Goal: Task Accomplishment & Management: Manage account settings

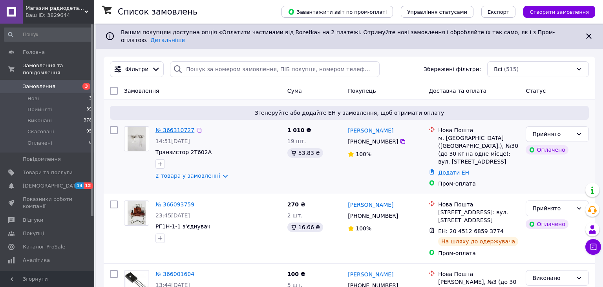
click at [168, 127] on link "№ 366310727" at bounding box center [174, 130] width 39 height 6
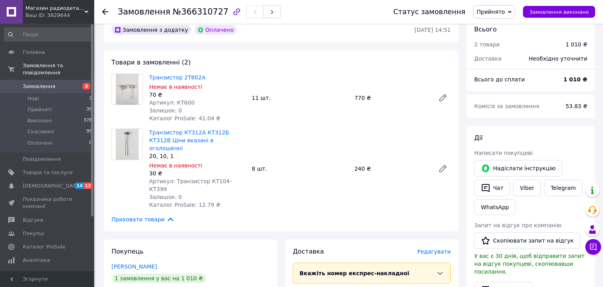
scroll to position [63, 0]
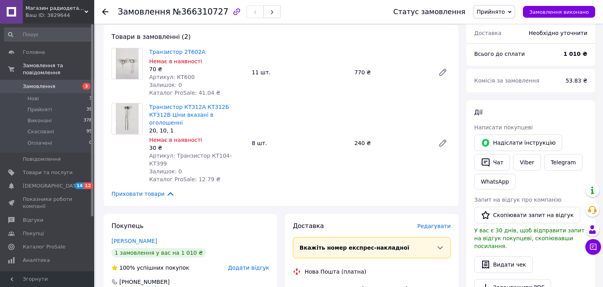
click at [434, 223] on span "Редагувати" at bounding box center [433, 226] width 33 height 6
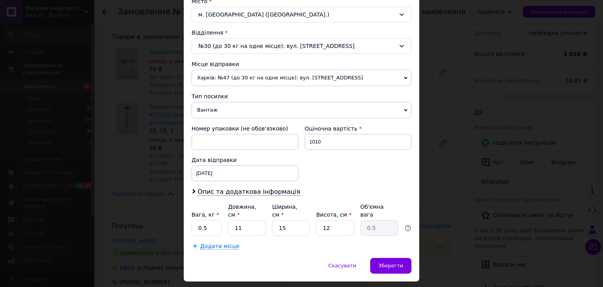
scroll to position [228, 0]
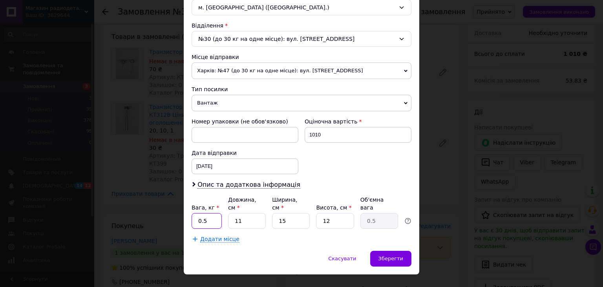
click at [207, 213] on input "0.5" at bounding box center [207, 221] width 30 height 16
type input "0.2"
click at [295, 213] on input "15" at bounding box center [291, 221] width 38 height 16
type input "1"
type input "0.1"
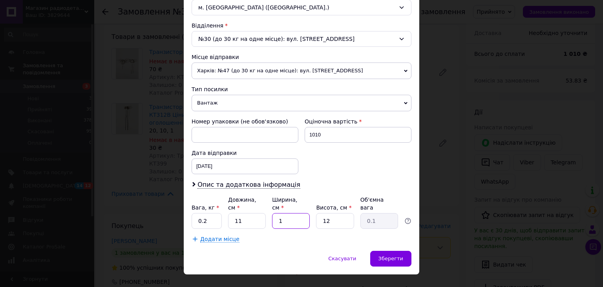
type input "11"
type input "0.36"
type input "11"
click at [342, 213] on input "12" at bounding box center [335, 221] width 38 height 16
type input "1"
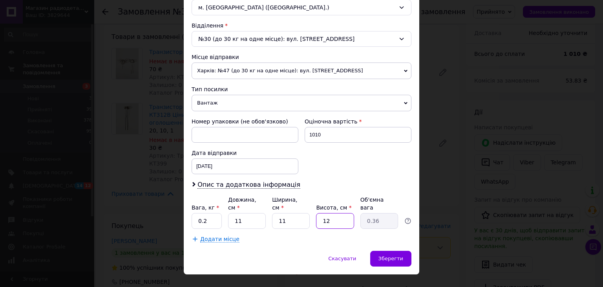
type input "0.1"
type input "6"
type input "0.18"
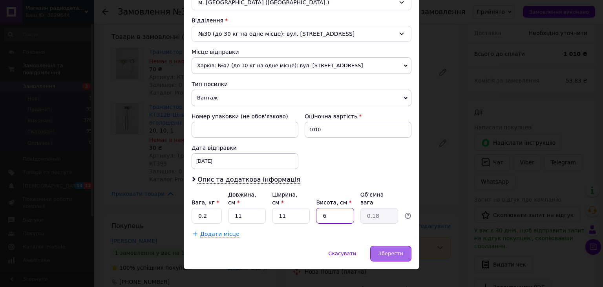
type input "6"
click at [385, 250] on span "Зберегти" at bounding box center [390, 253] width 25 height 6
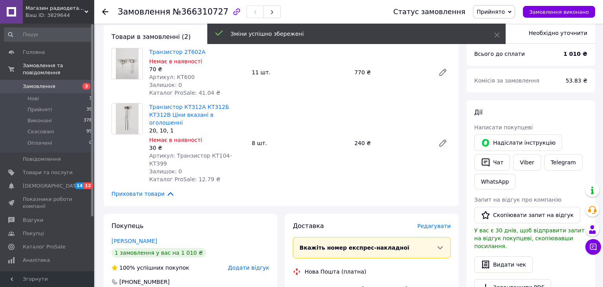
scroll to position [259, 0]
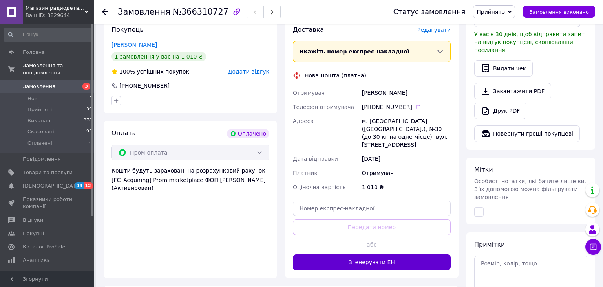
click at [369, 254] on button "Згенерувати ЕН" at bounding box center [372, 262] width 158 height 16
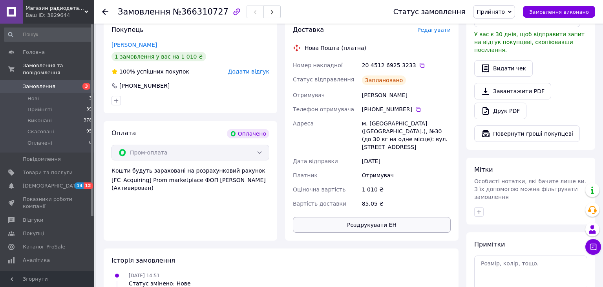
click at [374, 217] on button "Роздрукувати ЕН" at bounding box center [372, 225] width 158 height 16
